Goal: Task Accomplishment & Management: Use online tool/utility

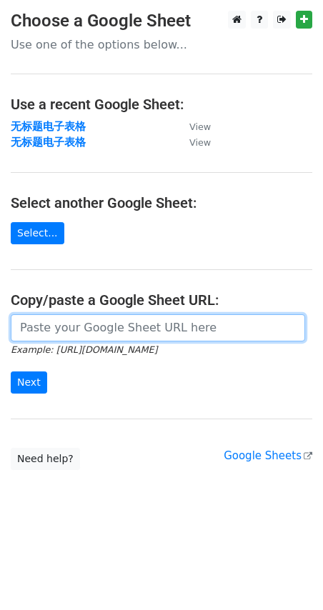
click at [59, 326] on input "url" at bounding box center [158, 327] width 294 height 27
paste input "[URL][DOMAIN_NAME]"
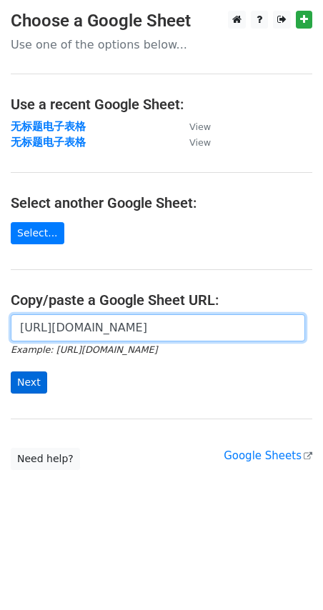
type input "[URL][DOMAIN_NAME]"
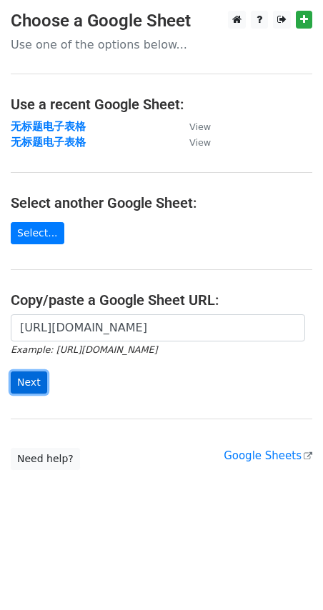
scroll to position [0, 0]
click at [41, 381] on input "Next" at bounding box center [29, 382] width 36 height 22
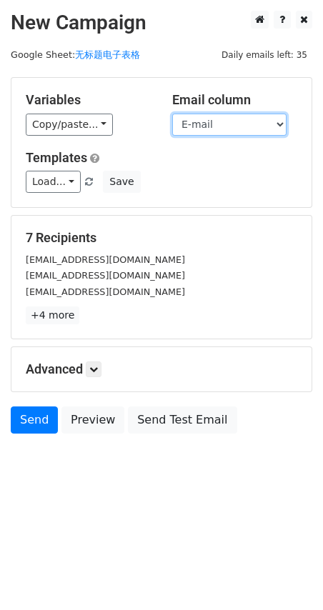
click at [274, 122] on select "First Name E-mail" at bounding box center [229, 125] width 114 height 22
click at [172, 114] on select "First Name E-mail" at bounding box center [229, 125] width 114 height 22
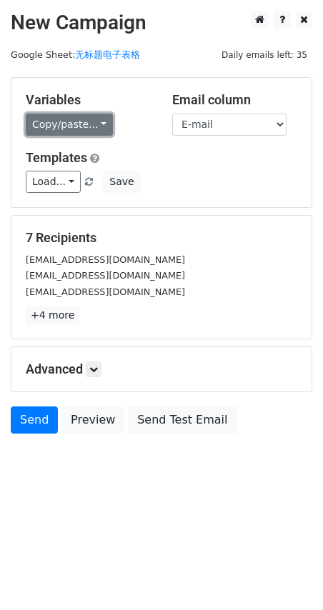
click at [99, 125] on link "Copy/paste..." at bounding box center [69, 125] width 87 height 22
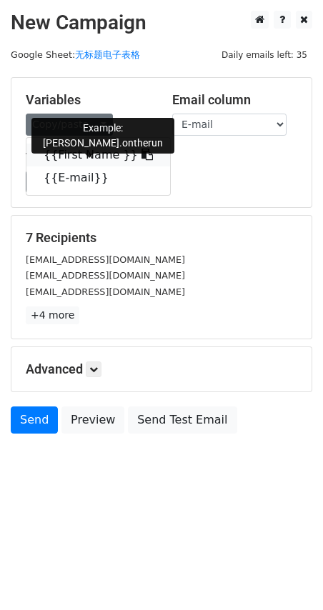
click at [104, 155] on link "{{First Name }}" at bounding box center [98, 155] width 144 height 23
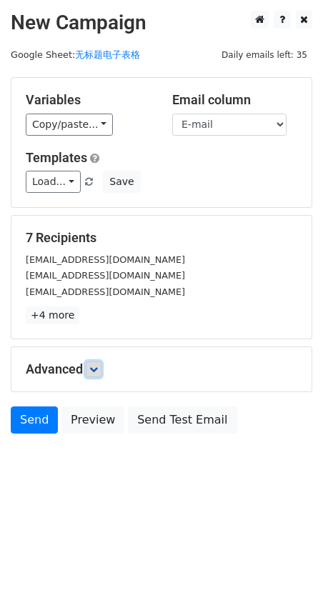
click at [101, 374] on link at bounding box center [94, 369] width 16 height 16
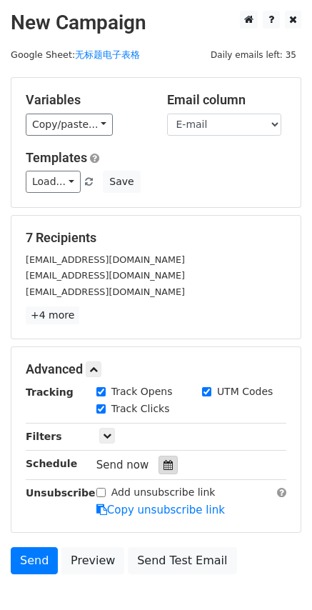
click at [166, 464] on icon at bounding box center [168, 465] width 9 height 10
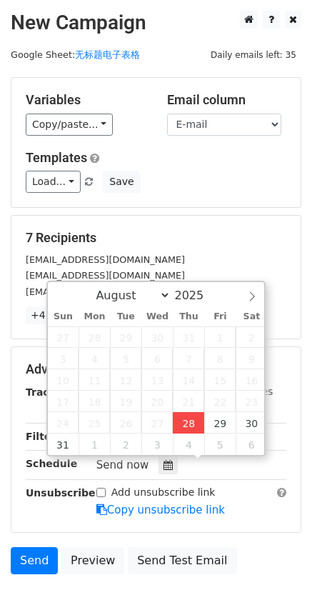
type input "2025-08-28 18:33"
type input "06"
type input "33"
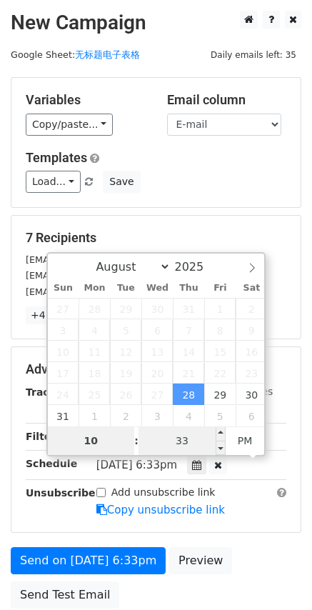
type input "10"
type input "2025-08-28 22:33"
click at [174, 444] on input "33" at bounding box center [182, 440] width 87 height 29
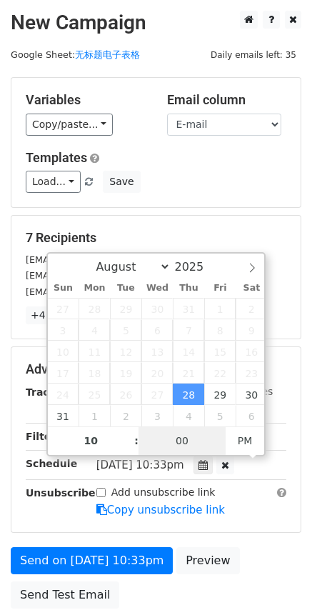
type input "00"
type input "2025-08-28 22:00"
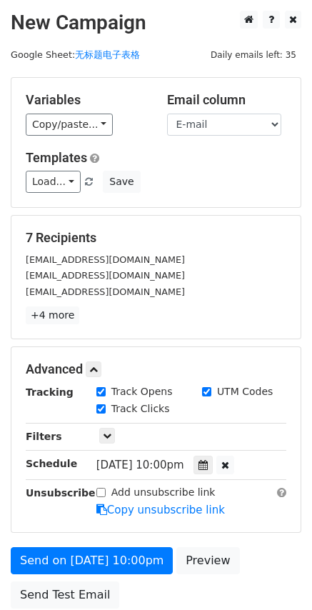
click at [156, 215] on div "7 Recipients julesm.ontherun@gmail.com fitbyparisoneal@gmail.com hannahfbagley@…" at bounding box center [156, 277] width 291 height 124
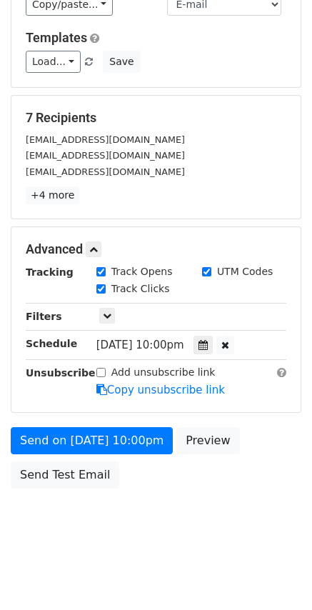
scroll to position [0, 0]
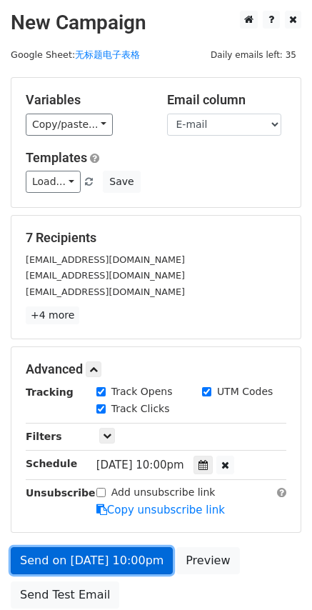
click at [106, 564] on link "Send on Aug 28 at 10:00pm" at bounding box center [92, 560] width 162 height 27
